Goal: Transaction & Acquisition: Purchase product/service

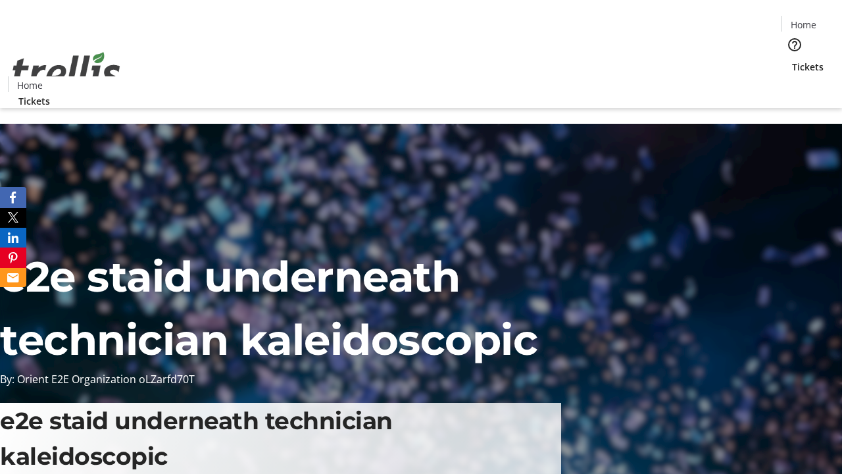
click at [792, 60] on span "Tickets" at bounding box center [808, 67] width 32 height 14
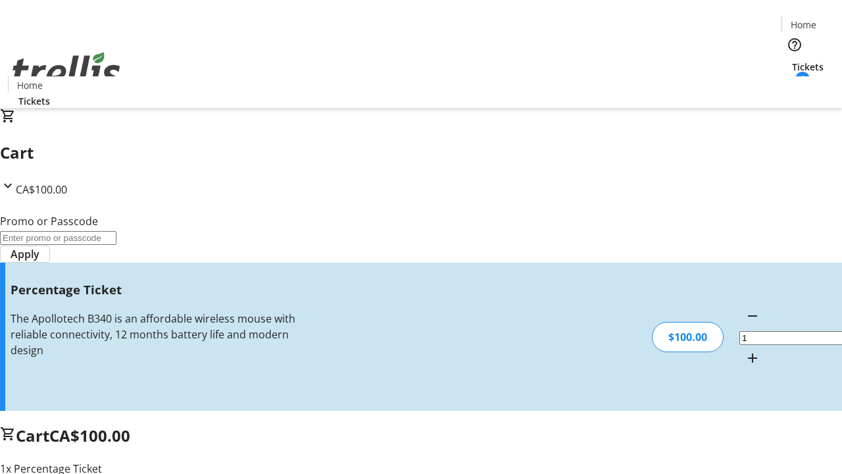
type input "FOO"
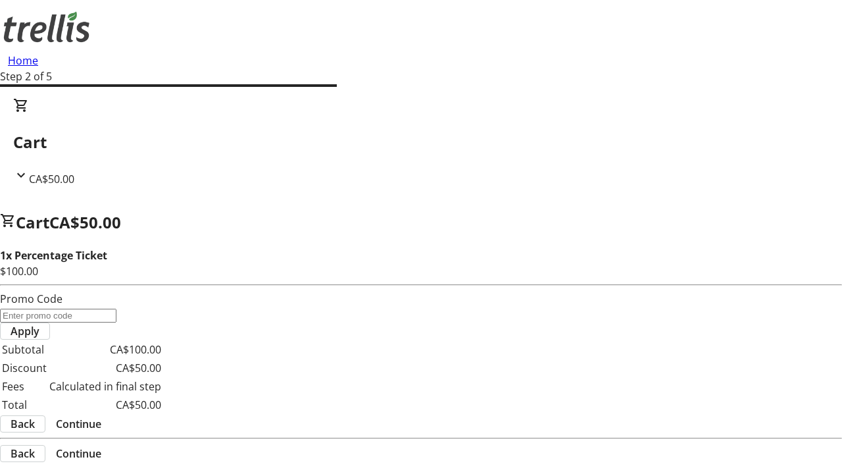
click at [101, 416] on span "Continue" at bounding box center [78, 424] width 45 height 16
